Goal: Browse casually: Explore the website without a specific task or goal

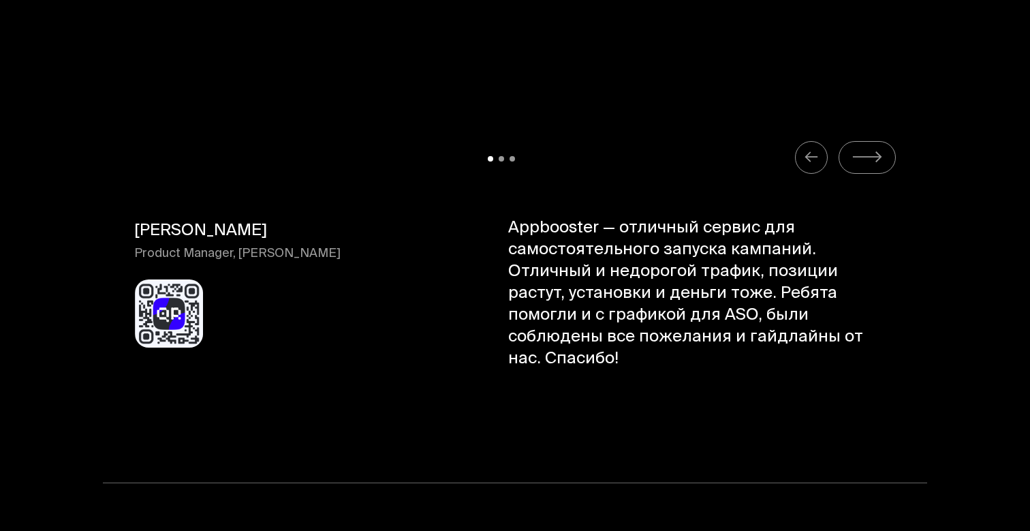
scroll to position [13903, 0]
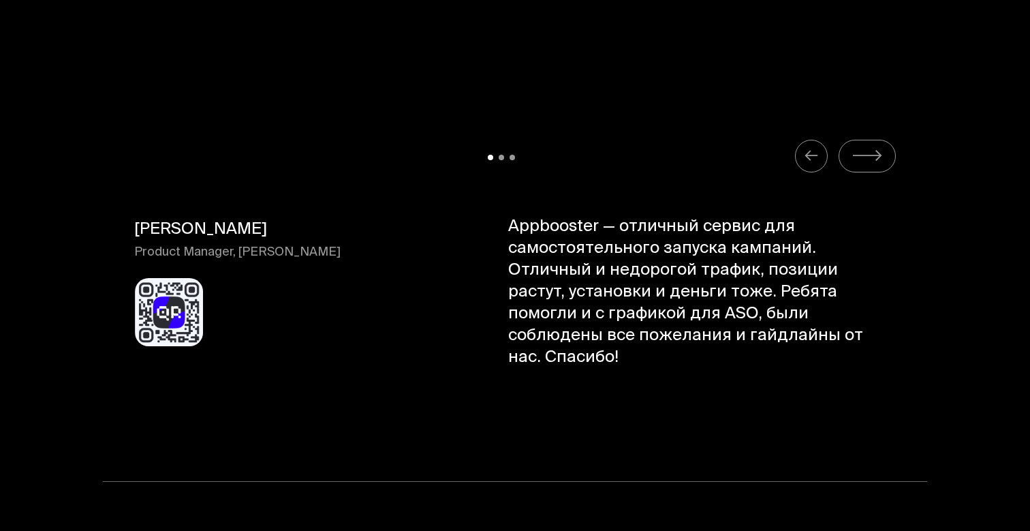
click at [863, 147] on icon "Carousel Navigation" at bounding box center [867, 155] width 31 height 17
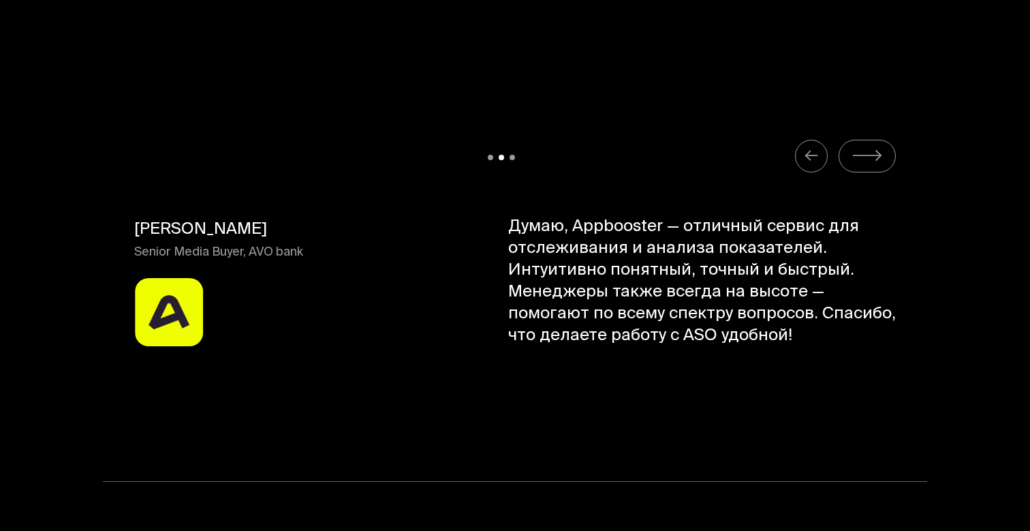
click at [815, 147] on icon "Carousel Navigation" at bounding box center [811, 155] width 15 height 17
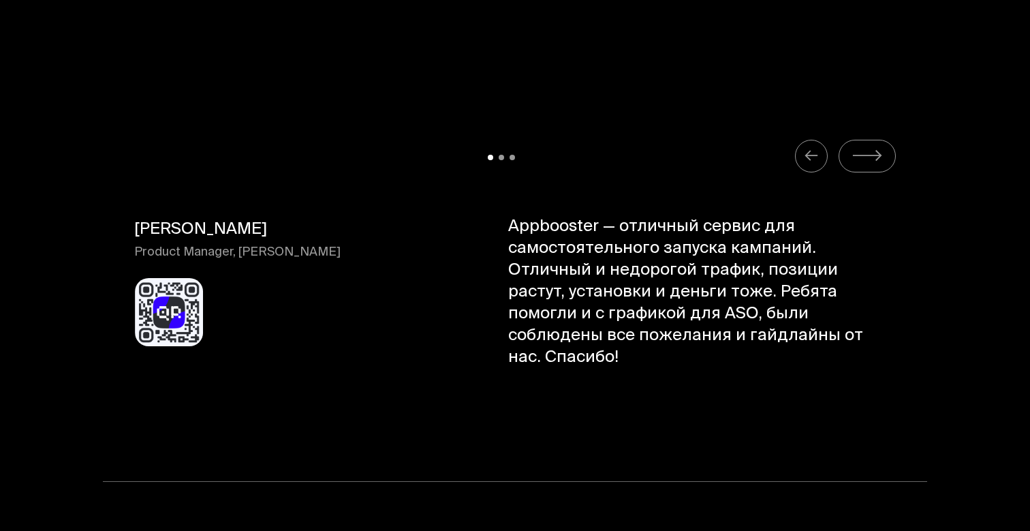
click at [865, 147] on icon "Carousel Navigation" at bounding box center [867, 155] width 31 height 17
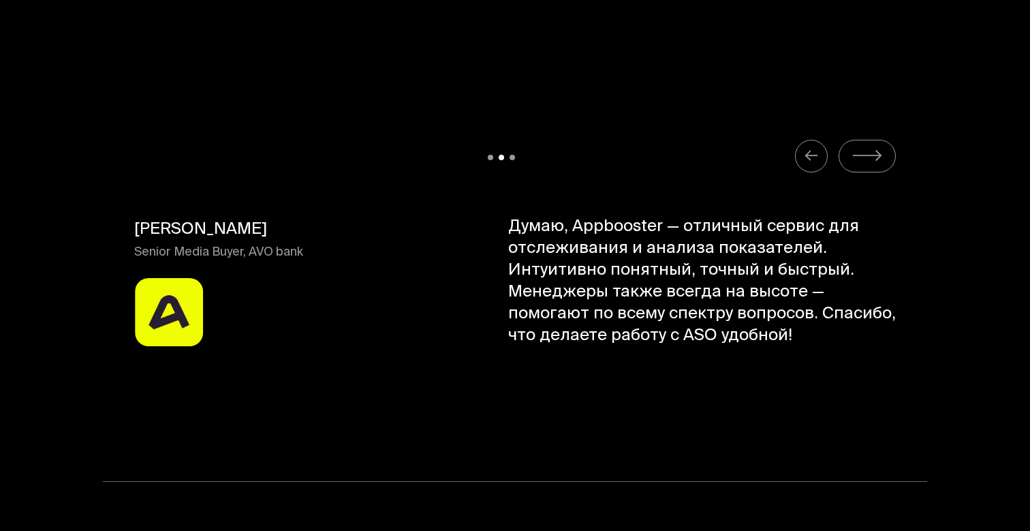
click at [865, 147] on icon "Carousel Navigation" at bounding box center [867, 155] width 31 height 17
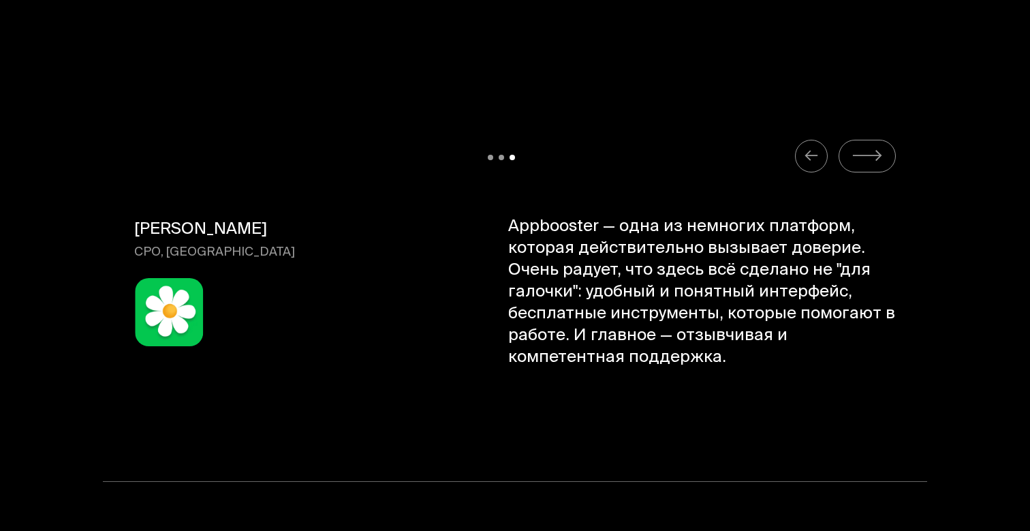
click at [865, 147] on icon "Carousel Navigation" at bounding box center [867, 155] width 31 height 17
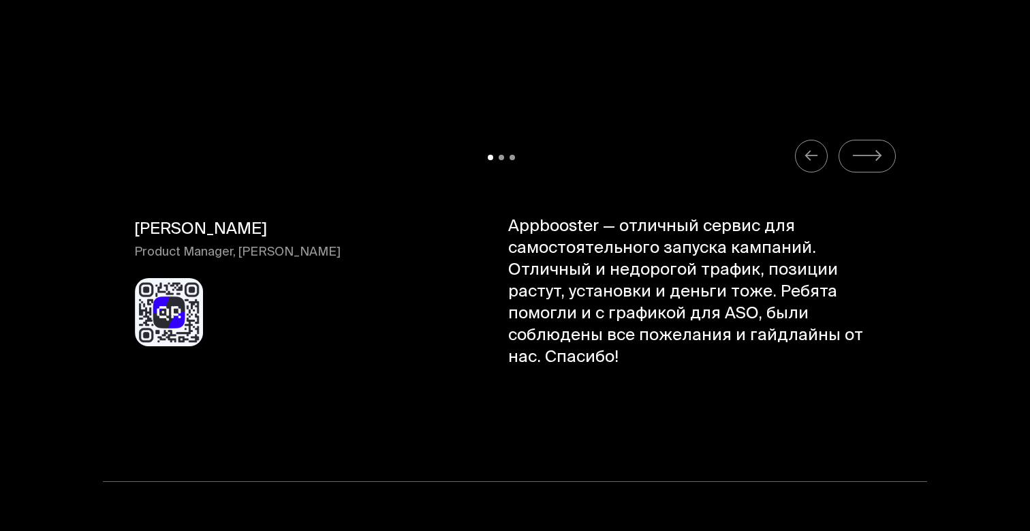
click at [865, 140] on button "Carousel Navigation" at bounding box center [867, 156] width 57 height 33
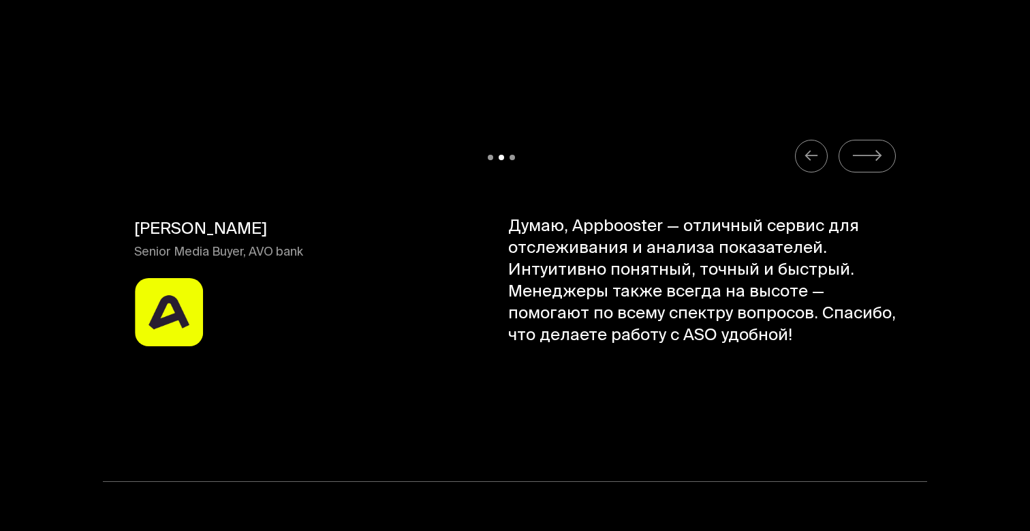
click at [865, 140] on button "Carousel Navigation" at bounding box center [867, 156] width 57 height 33
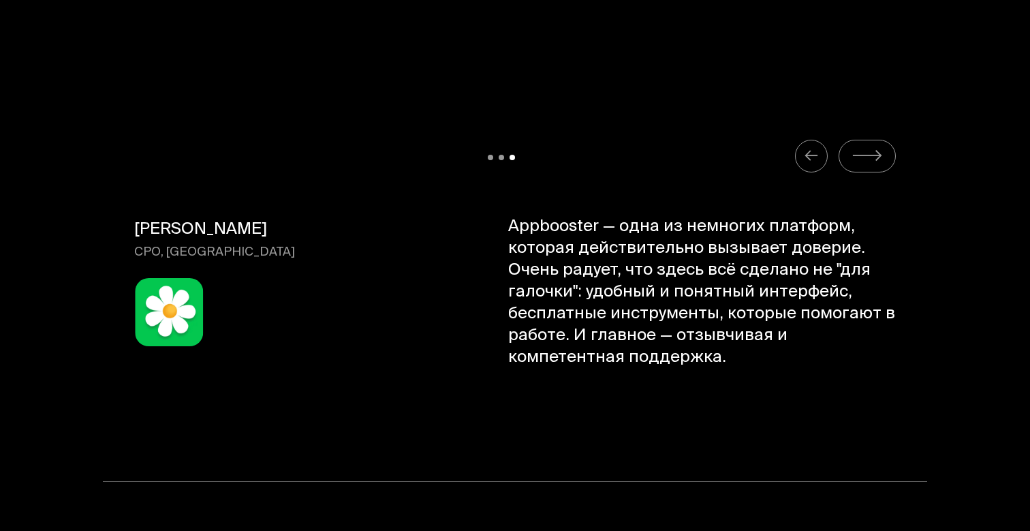
click at [865, 140] on button "Carousel Navigation" at bounding box center [867, 156] width 57 height 33
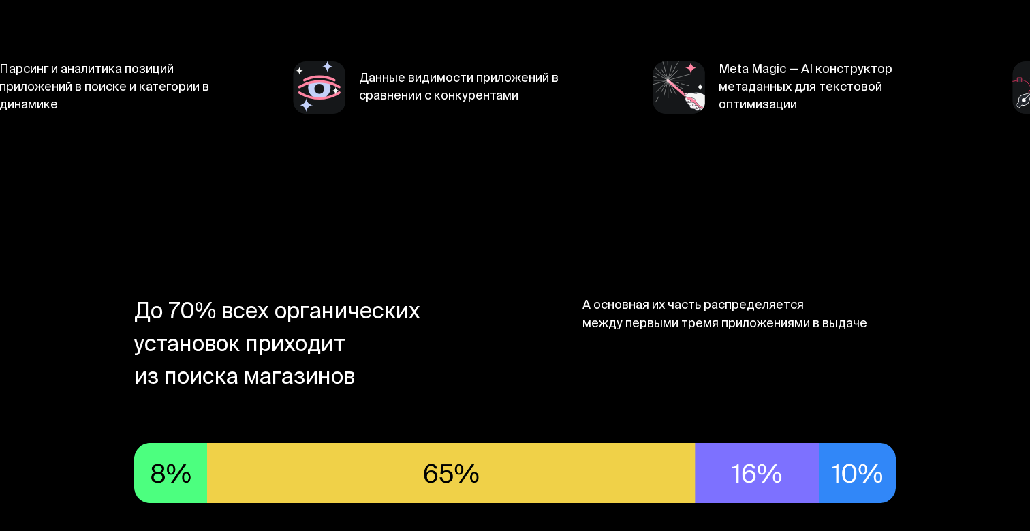
scroll to position [829, 0]
